Goal: Task Accomplishment & Management: Use online tool/utility

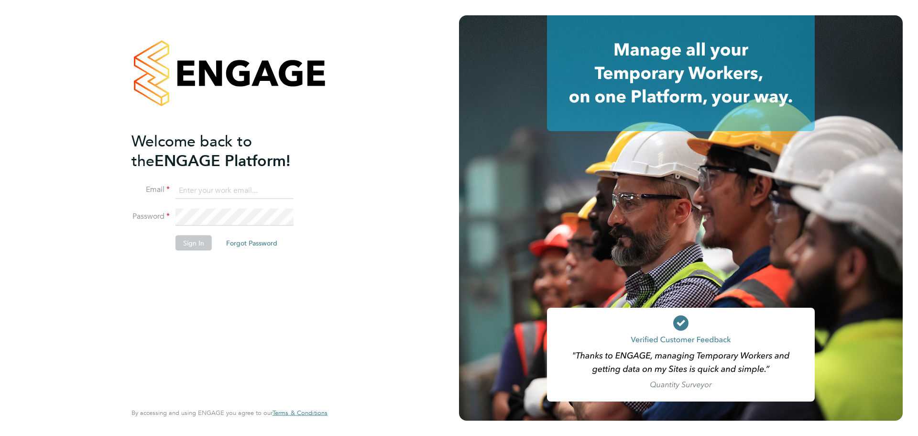
type input "[PERSON_NAME][EMAIL_ADDRESS][PERSON_NAME][DOMAIN_NAME]"
click at [197, 243] on button "Sign In" at bounding box center [194, 242] width 36 height 15
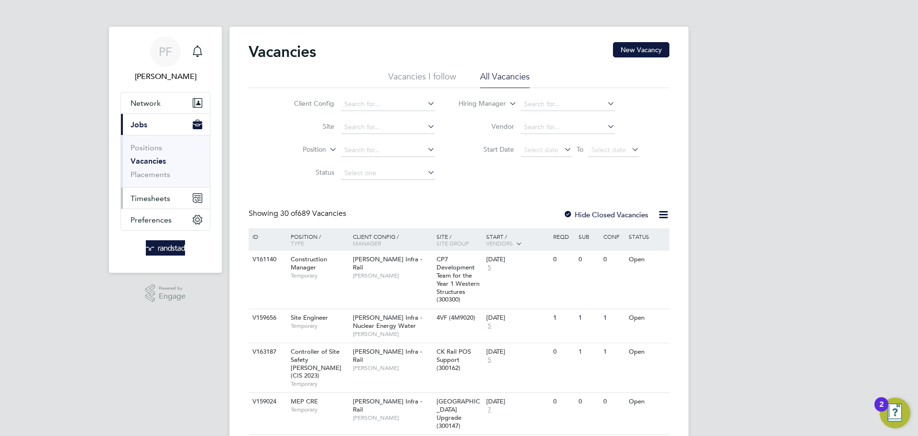
click at [159, 195] on span "Timesheets" at bounding box center [151, 198] width 40 height 9
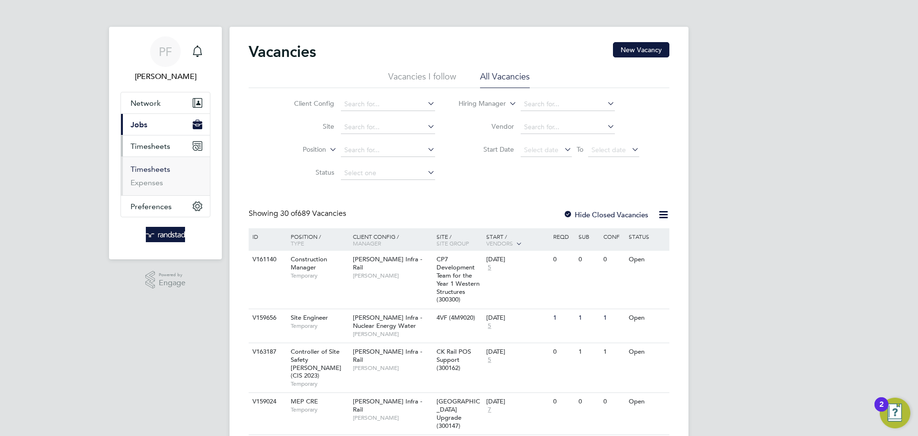
click at [157, 171] on link "Timesheets" at bounding box center [151, 169] width 40 height 9
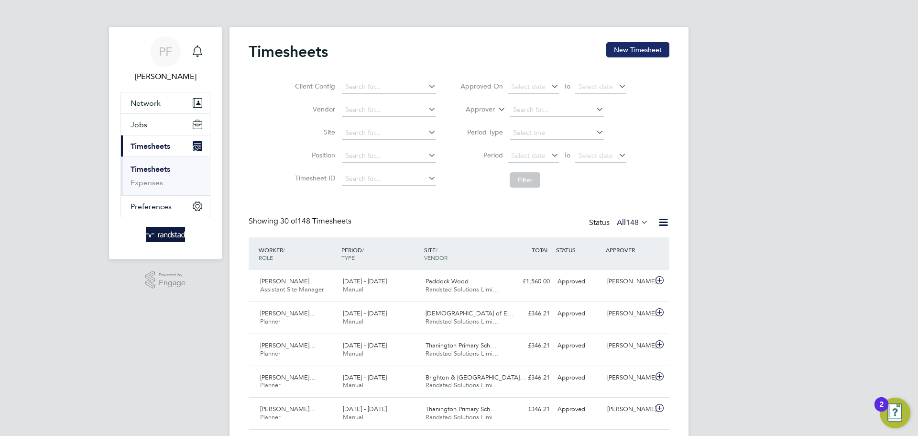
click at [629, 54] on button "New Timesheet" at bounding box center [637, 49] width 63 height 15
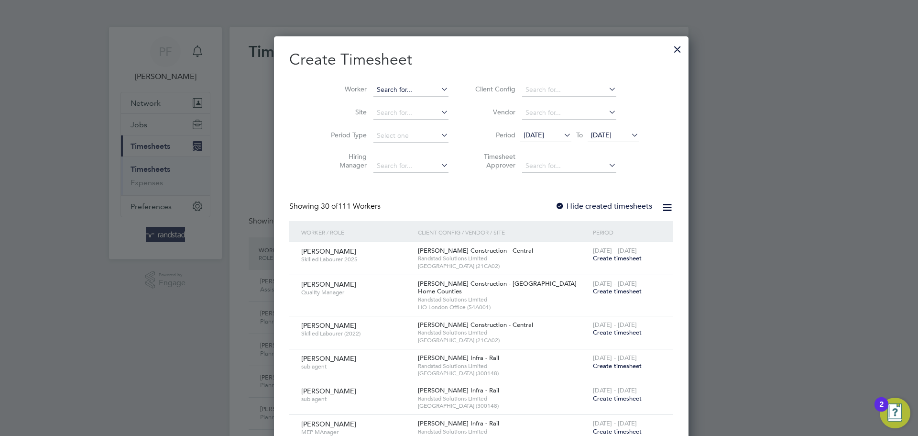
click at [391, 89] on input at bounding box center [411, 89] width 75 height 13
click at [399, 104] on li "Chris topher Stuart Nee dham" at bounding box center [436, 102] width 171 height 13
type input "Christopher Stuart Needham"
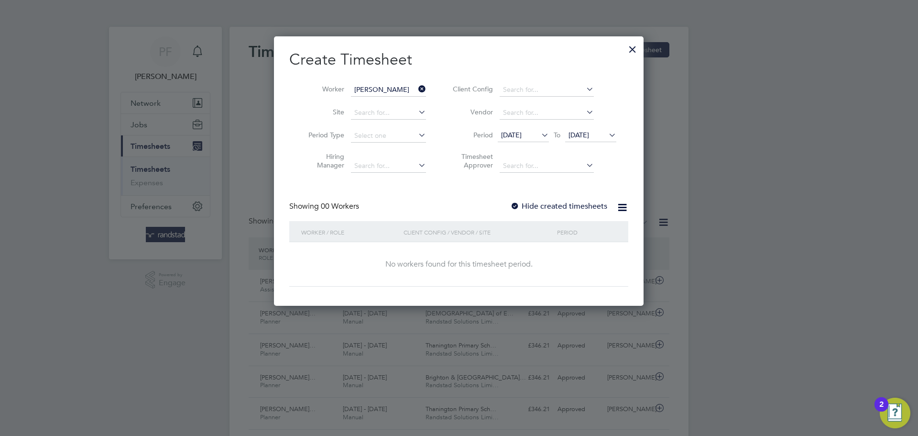
click at [515, 208] on div at bounding box center [515, 207] width 10 height 10
click at [516, 207] on div at bounding box center [515, 207] width 10 height 10
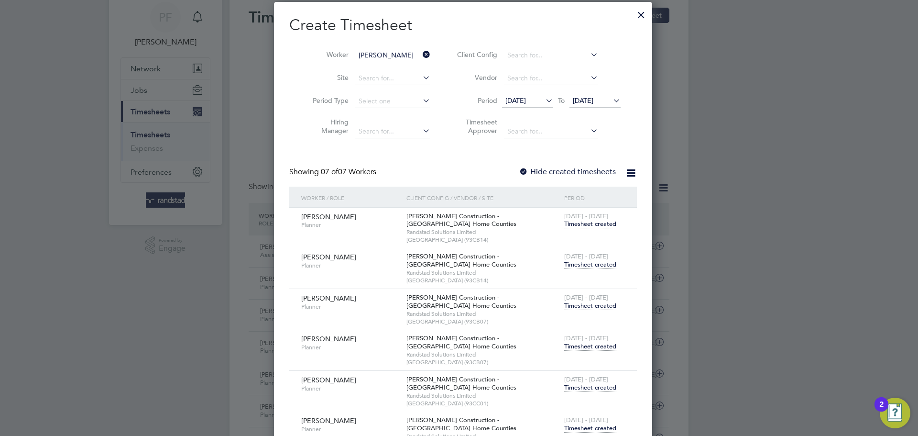
click at [577, 264] on span "Timesheet created" at bounding box center [590, 264] width 52 height 9
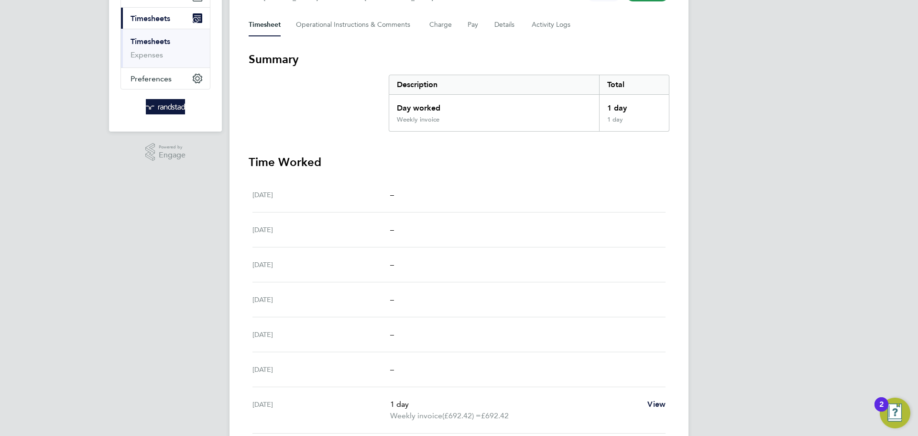
scroll to position [164, 0]
